Goal: Transaction & Acquisition: Purchase product/service

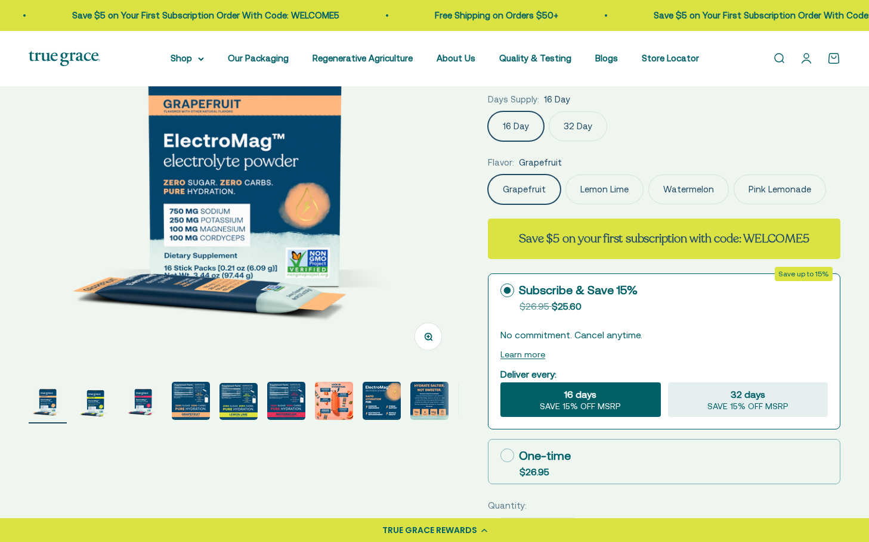
select select "3"
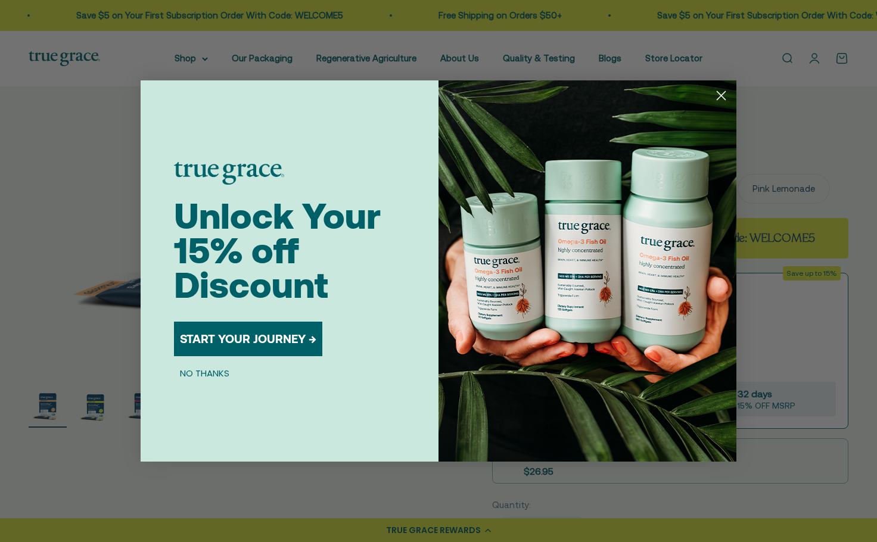
click at [722, 95] on icon "Close dialog" at bounding box center [722, 96] width 8 height 8
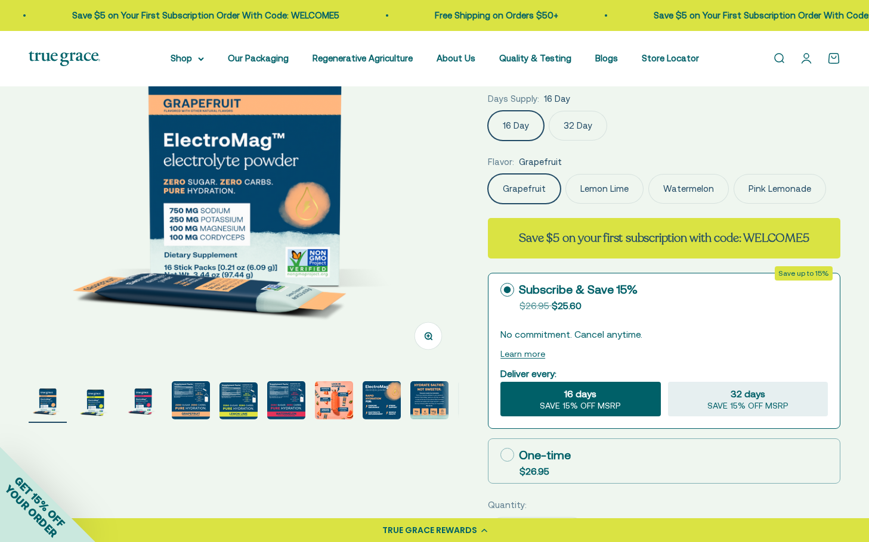
click at [752, 187] on label "Pink Lemonade" at bounding box center [779, 189] width 92 height 30
click at [488, 174] on input "Pink Lemonade" at bounding box center [487, 173] width 1 height 1
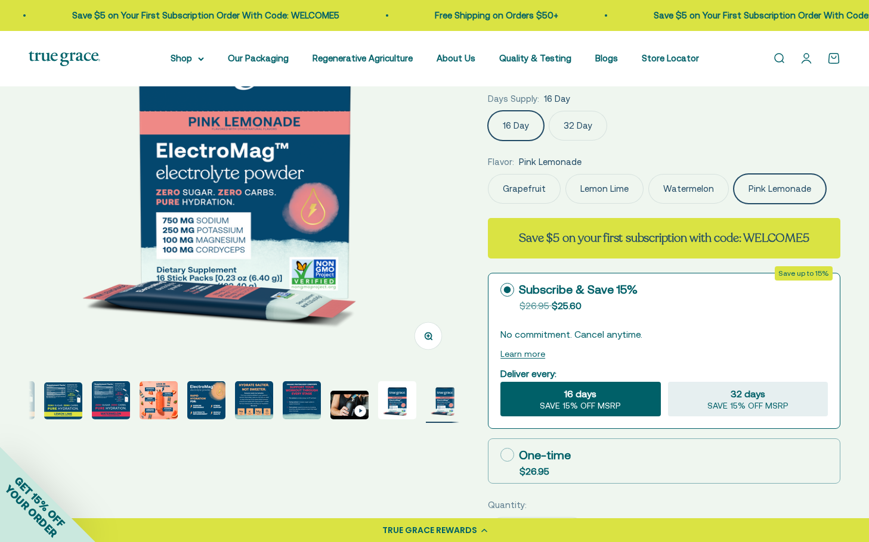
scroll to position [0, 180]
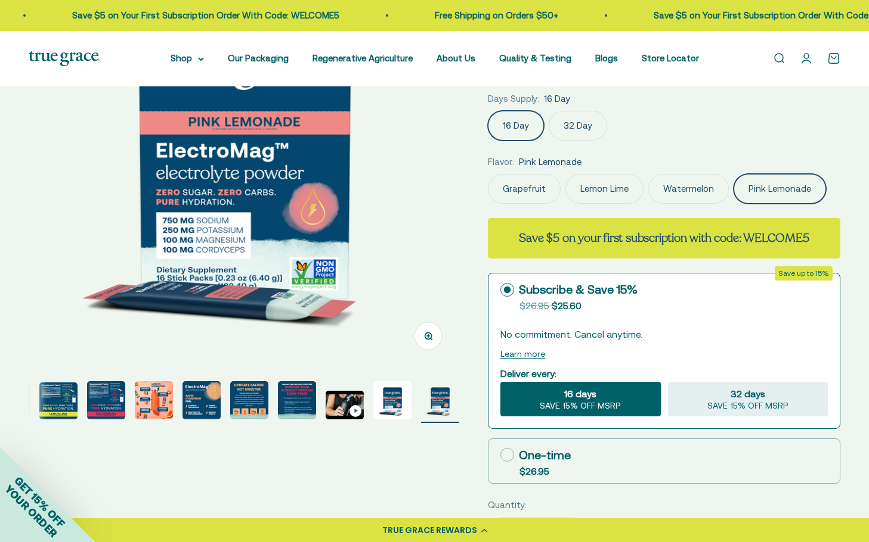
click at [448, 187] on img at bounding box center [244, 152] width 430 height 430
click at [451, 196] on img at bounding box center [244, 152] width 430 height 430
click at [322, 269] on img at bounding box center [244, 152] width 430 height 430
click at [451, 404] on img "Go to item 13" at bounding box center [440, 401] width 38 height 38
click at [36, 189] on img at bounding box center [244, 152] width 430 height 430
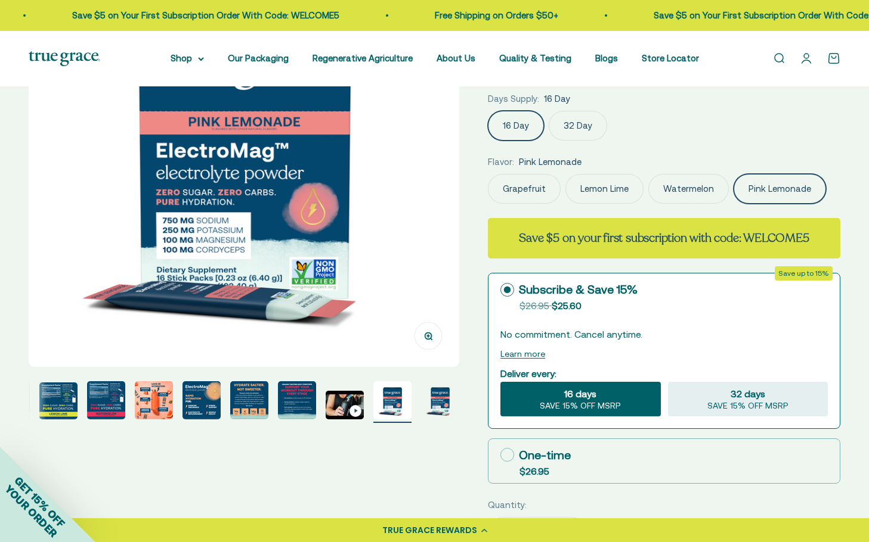
click at [403, 176] on img at bounding box center [244, 152] width 430 height 430
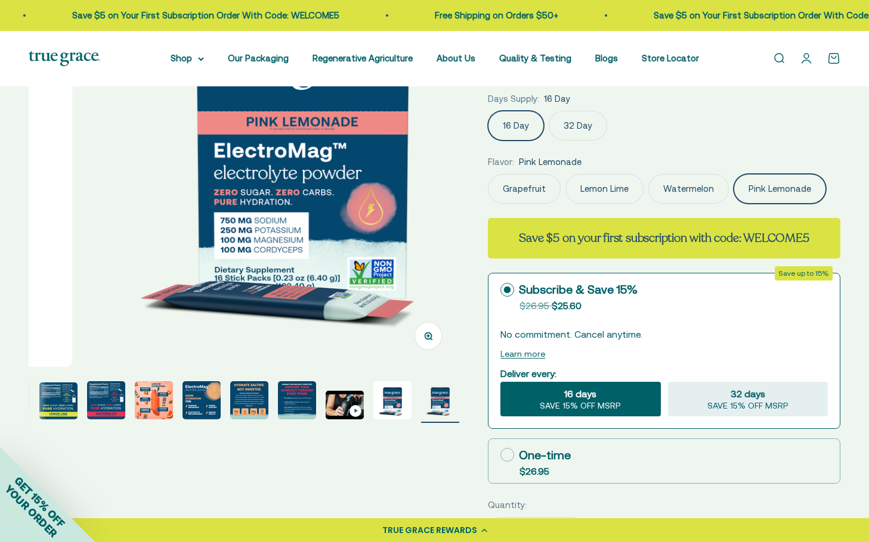
scroll to position [0, 5338]
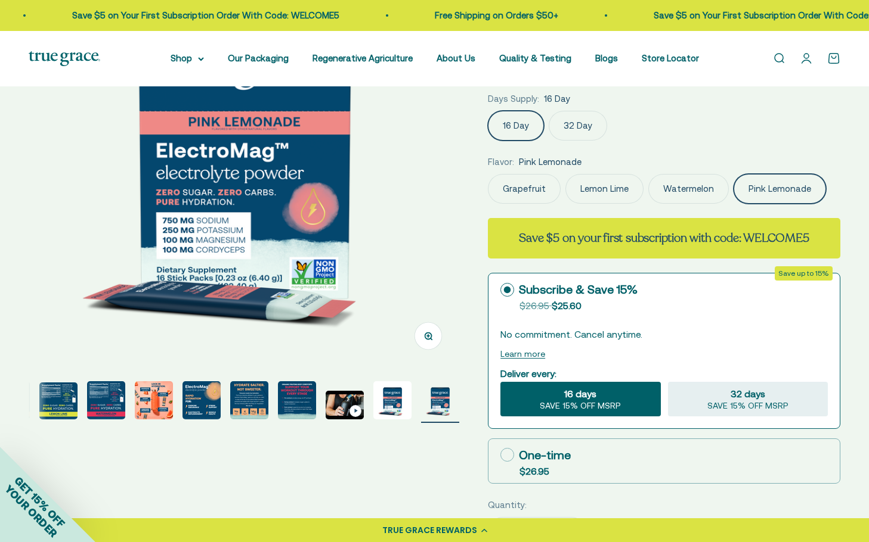
click at [75, 399] on img "Go to item 5" at bounding box center [58, 401] width 38 height 37
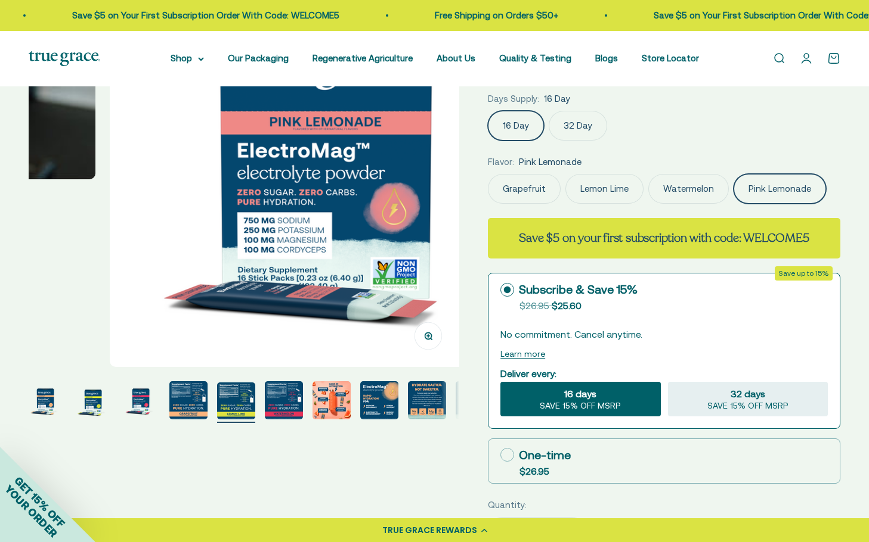
scroll to position [0, 0]
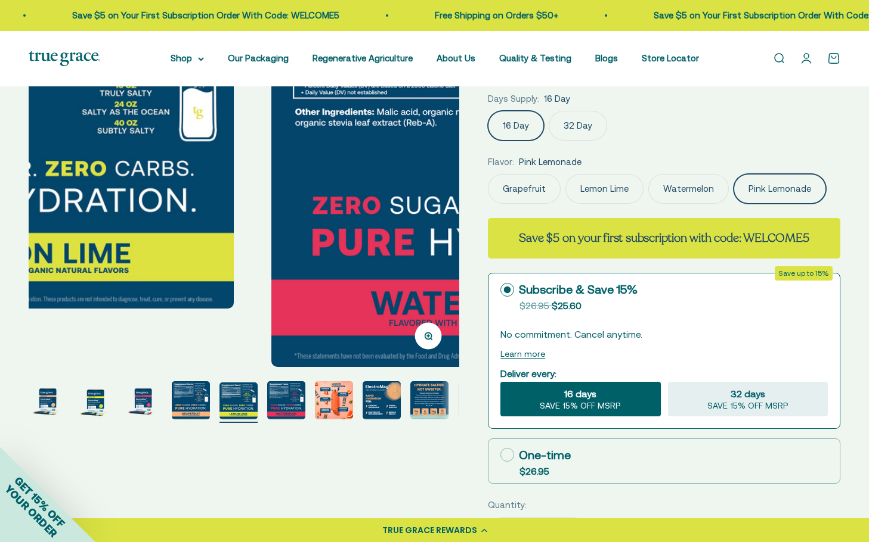
click at [73, 404] on page-dots at bounding box center [244, 403] width 430 height 42
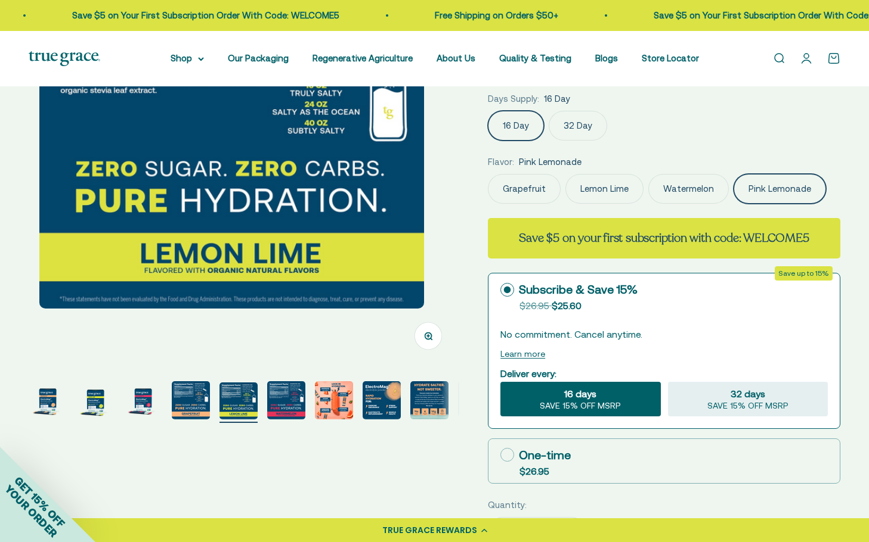
click at [39, 401] on img "Go to item 1" at bounding box center [48, 401] width 38 height 38
